Goal: Navigation & Orientation: Find specific page/section

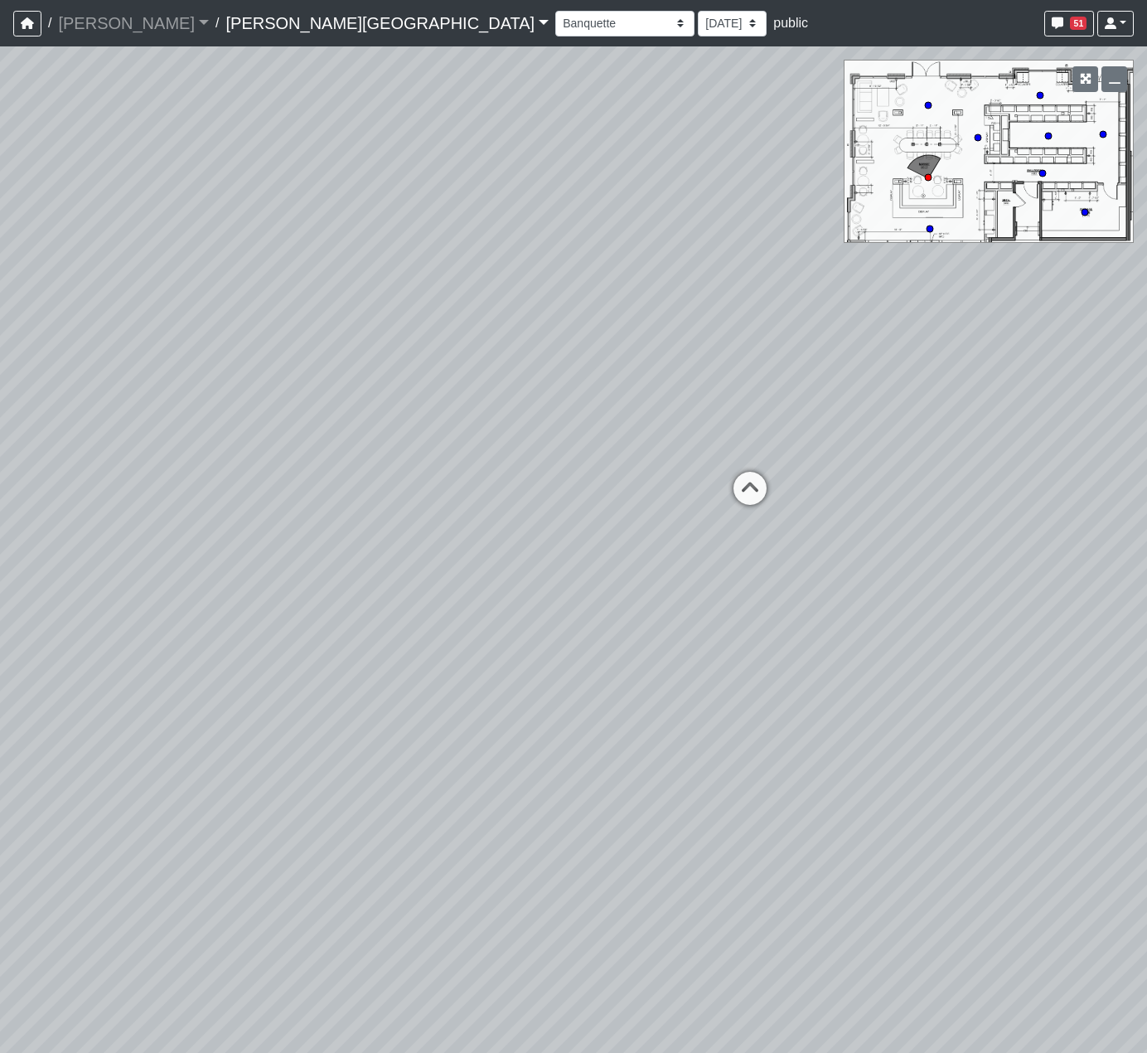
select select "exnpzrVe5eYeBAzkc2cpcJ"
drag, startPoint x: 0, startPoint y: 0, endPoint x: 493, endPoint y: 356, distance: 608.1
click at [493, 356] on div "Loading... Steps Loading... Bar Loading... Main Lounge Loading... Hallway - Hal…" at bounding box center [573, 549] width 1147 height 1006
drag, startPoint x: 584, startPoint y: 492, endPoint x: 402, endPoint y: 509, distance: 182.4
click at [396, 513] on div "Loading... Steps Loading... Bar Loading... Main Lounge Loading... Hallway - Hal…" at bounding box center [573, 549] width 1147 height 1006
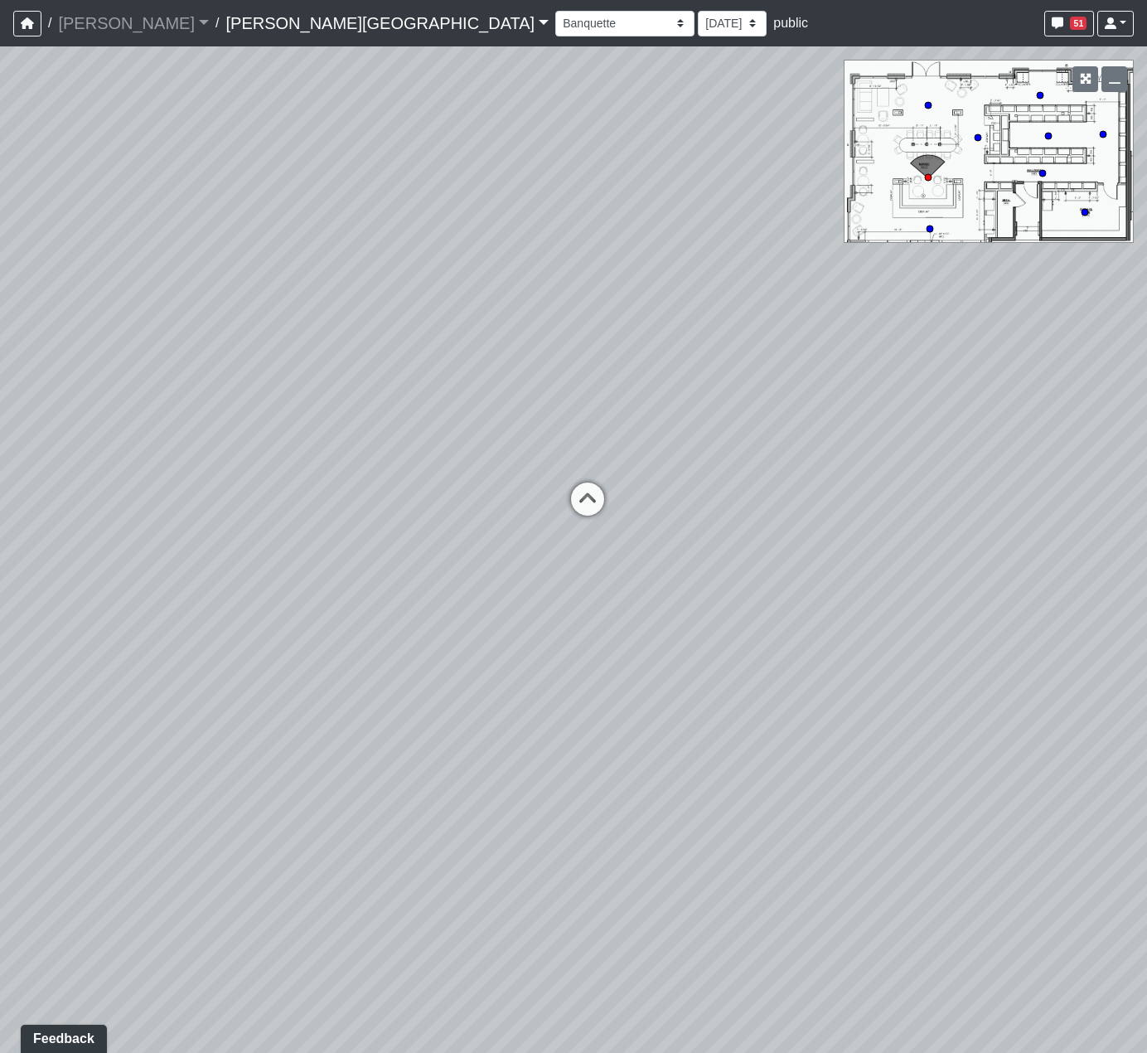
drag, startPoint x: 540, startPoint y: 487, endPoint x: 531, endPoint y: 531, distance: 45.7
click at [531, 531] on div "Loading... Steps Loading... Bar Loading... Main Lounge Loading... Hallway - Hal…" at bounding box center [573, 549] width 1147 height 1006
click at [648, 527] on div "Loading... Steps Loading... Bar Loading... Main Lounge Loading... Hallway - Hal…" at bounding box center [573, 549] width 1147 height 1006
drag, startPoint x: 439, startPoint y: 435, endPoint x: 463, endPoint y: 457, distance: 32.3
click at [464, 460] on div "Loading... Steps Loading... Bar Loading... Main Lounge Loading... Hallway - Hal…" at bounding box center [573, 549] width 1147 height 1006
